Goal: Information Seeking & Learning: Find specific page/section

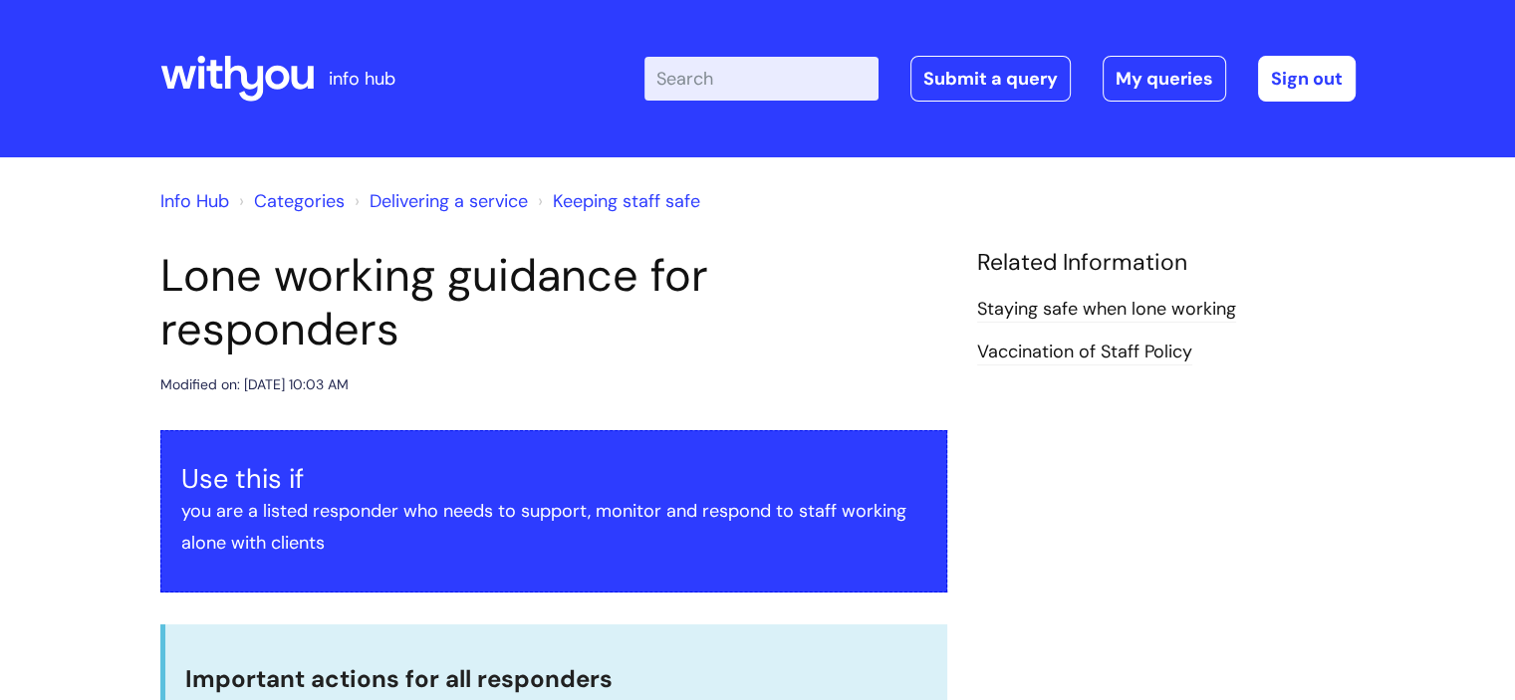
click at [841, 89] on input "Enter your search term here..." at bounding box center [761, 79] width 234 height 44
click at [770, 102] on div "Enter your search term here... personal improvement Search Submit a query My qu…" at bounding box center [906, 79] width 898 height 118
click at [775, 95] on input "personal improvement" at bounding box center [761, 79] width 234 height 44
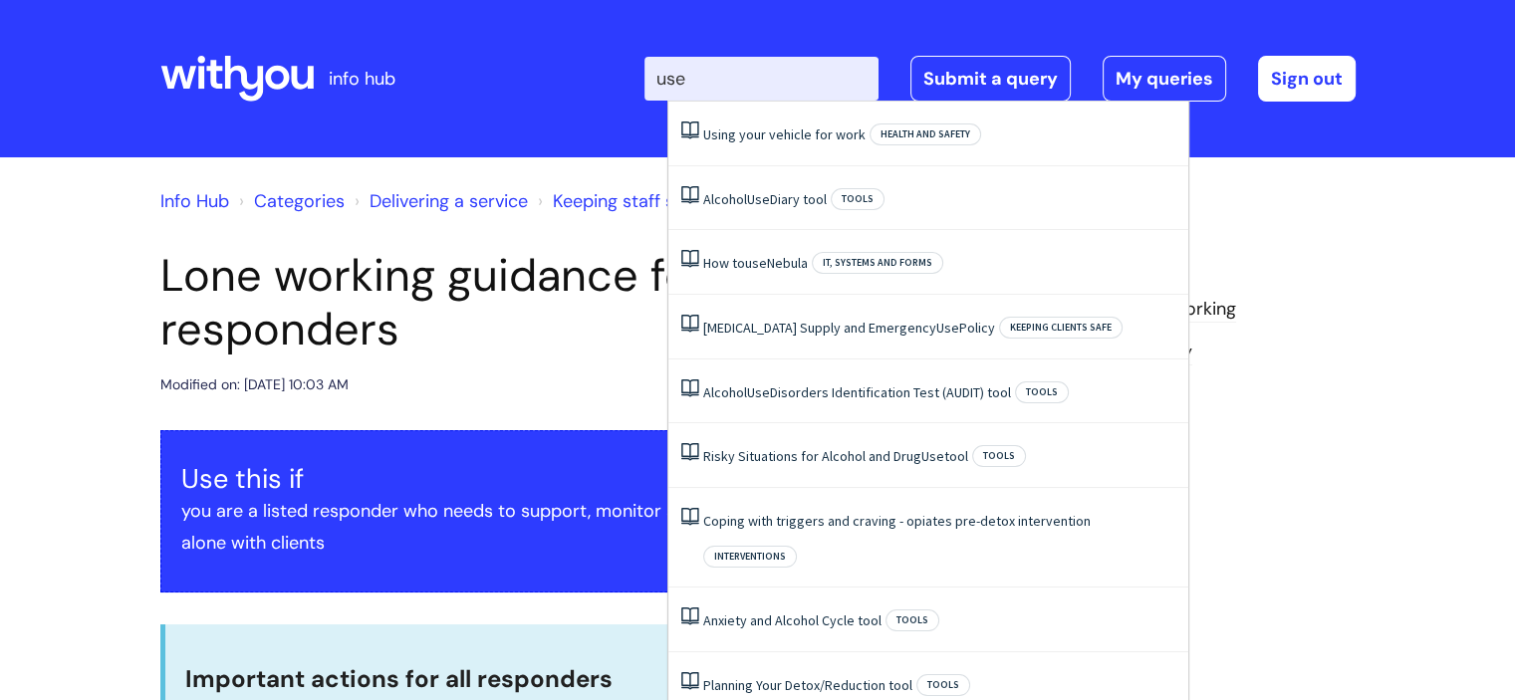
type input "usef"
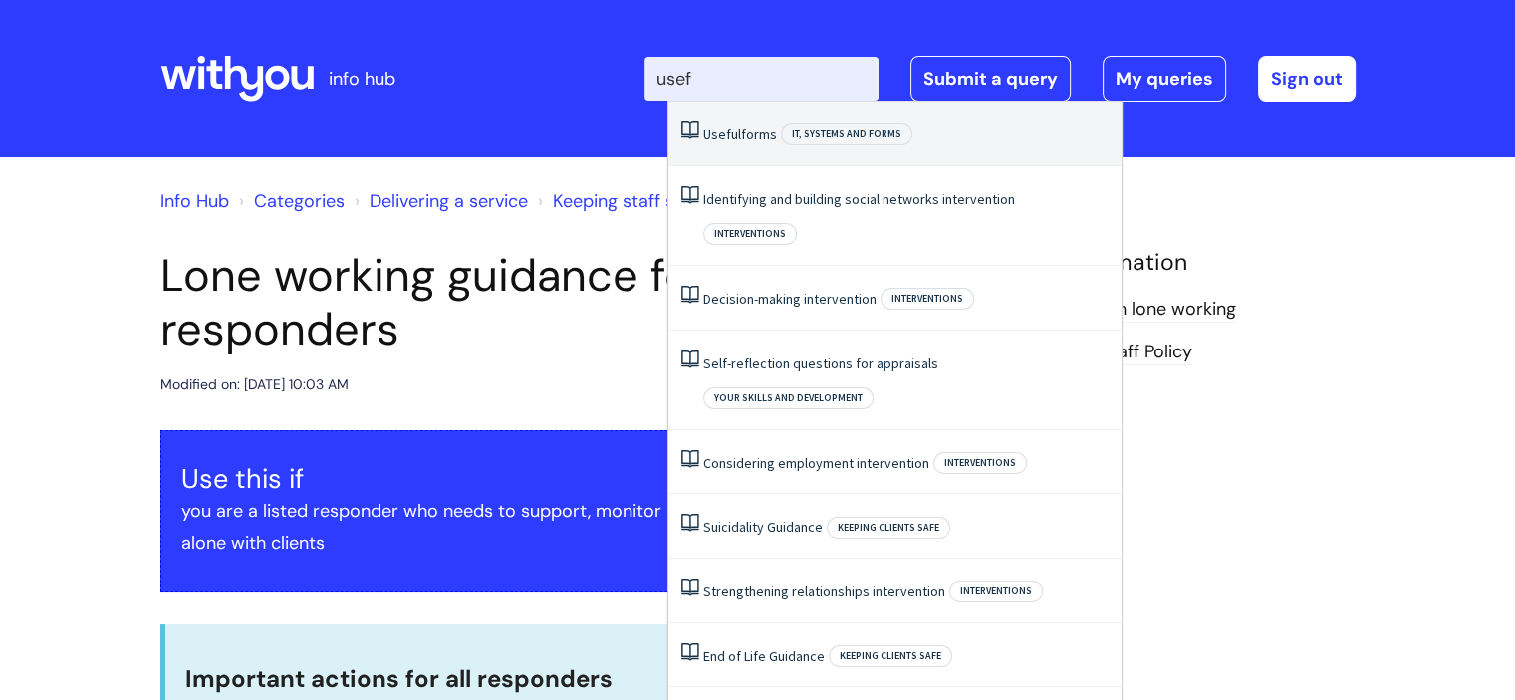
click at [797, 134] on span "IT, systems and forms" at bounding box center [846, 135] width 131 height 22
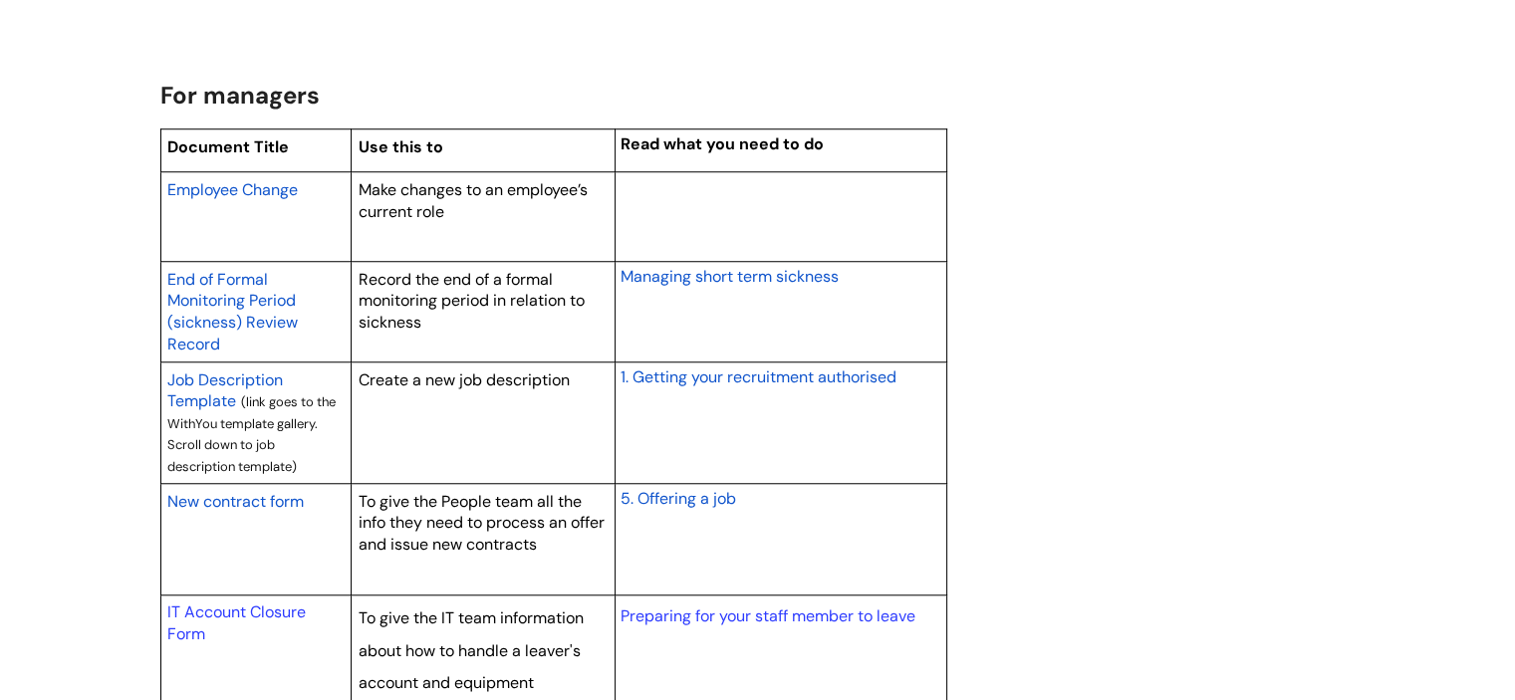
scroll to position [1484, 0]
